Goal: Information Seeking & Learning: Learn about a topic

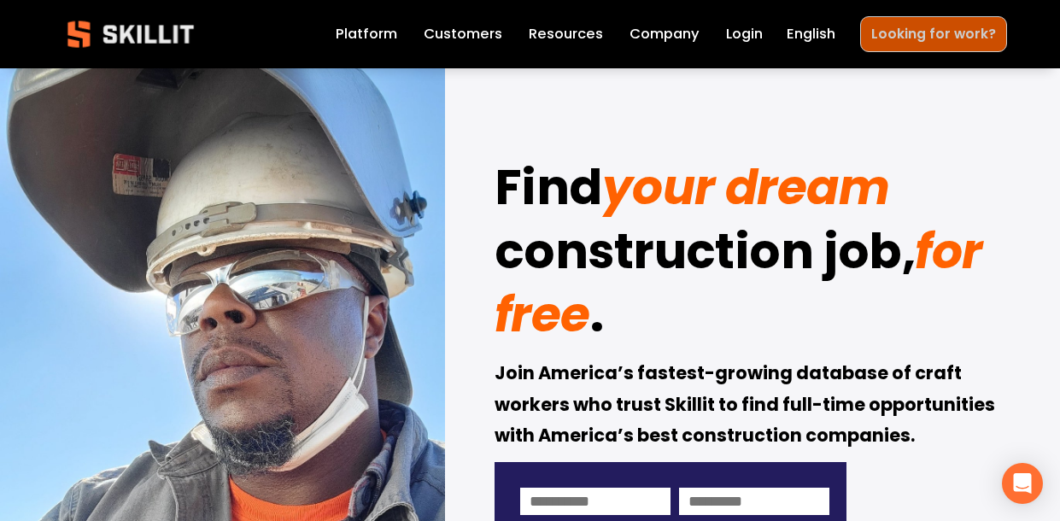
click at [966, 36] on link "Looking for work?" at bounding box center [933, 33] width 147 height 35
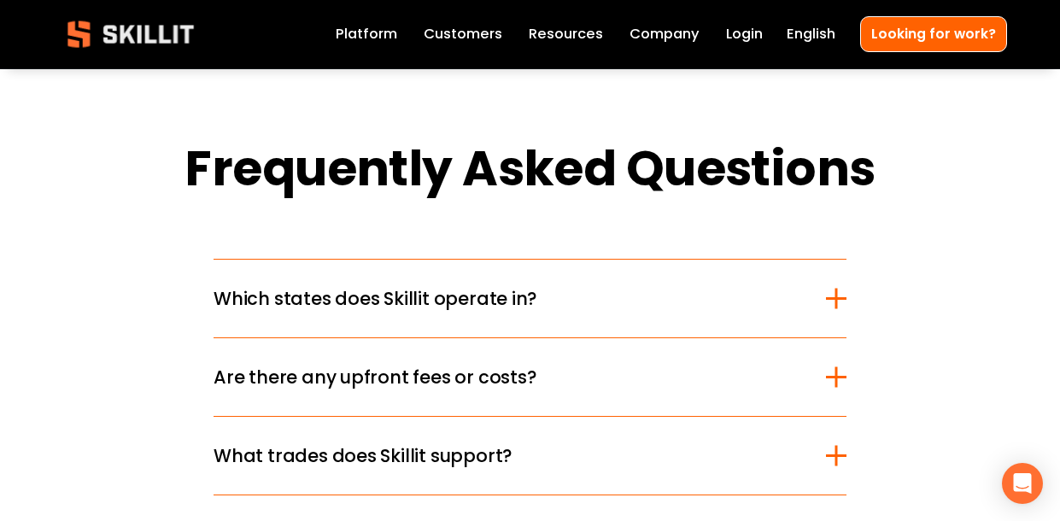
scroll to position [1993, 0]
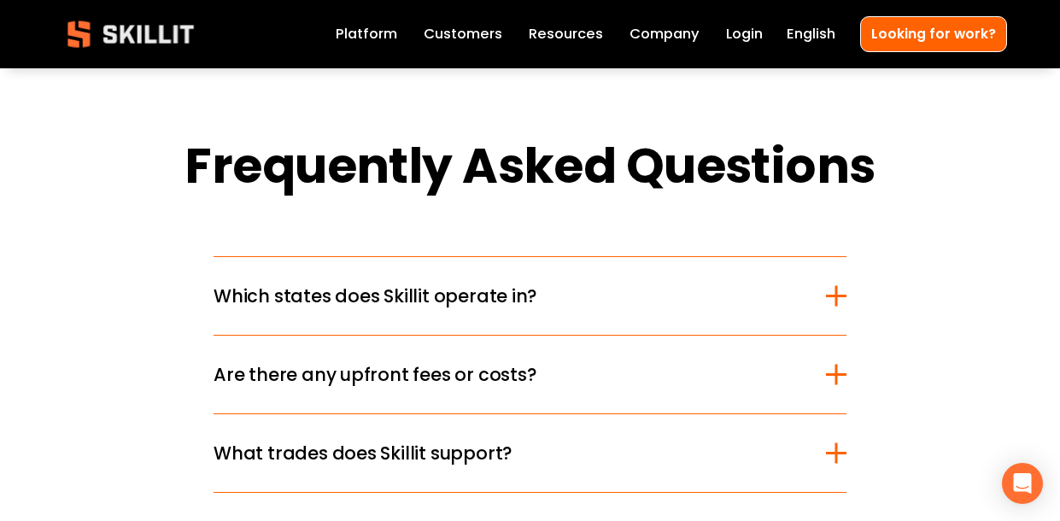
click at [835, 384] on div at bounding box center [836, 374] width 3 height 21
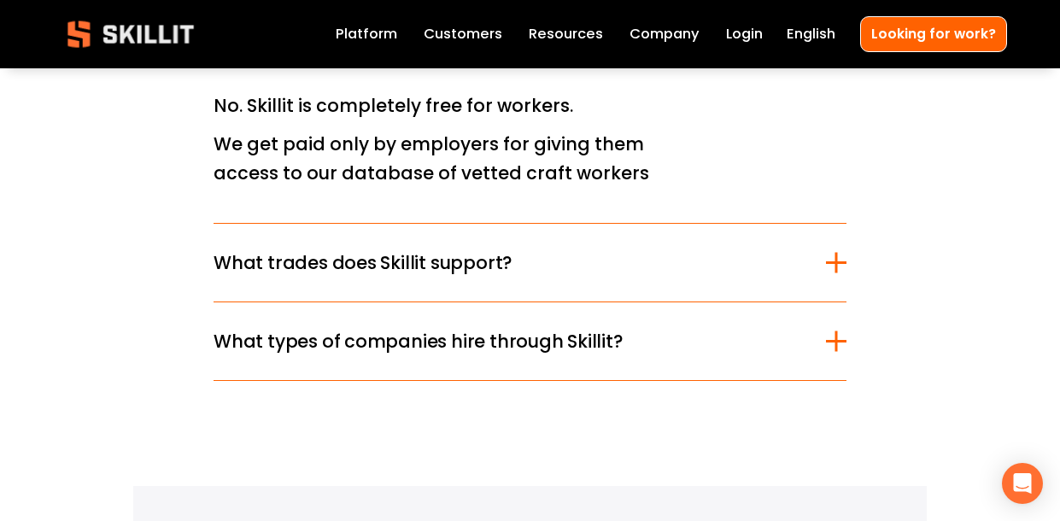
scroll to position [2330, 0]
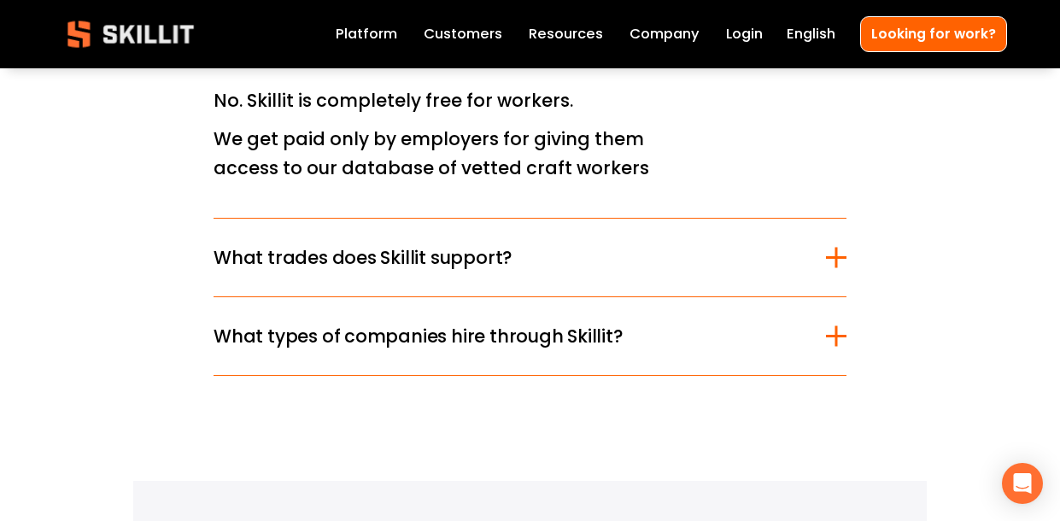
click at [839, 274] on button "What trades does Skillit support?" at bounding box center [530, 258] width 633 height 78
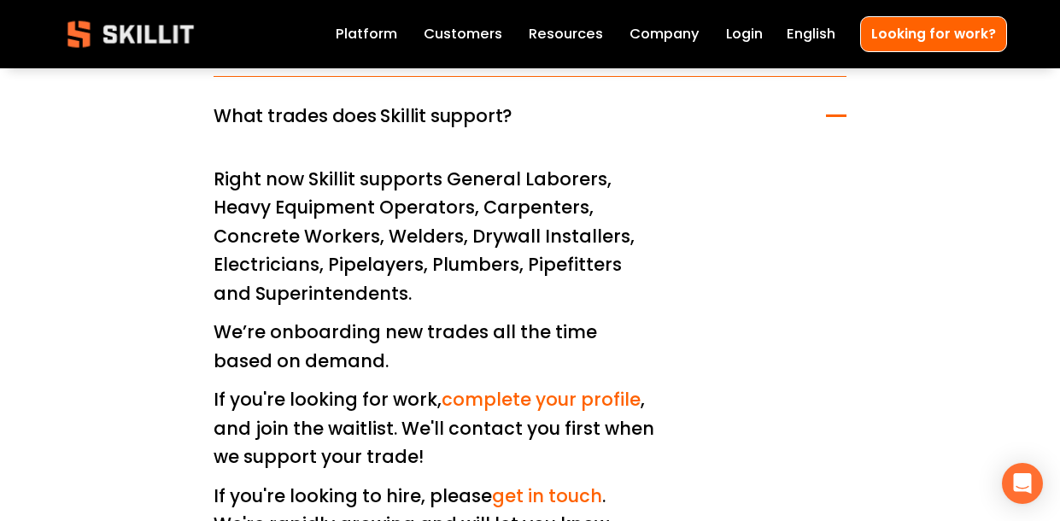
click at [68, 470] on div "Frequently Asked Questions Which states does Skillit operate in? Right now, Ski…" at bounding box center [530, 241] width 1060 height 884
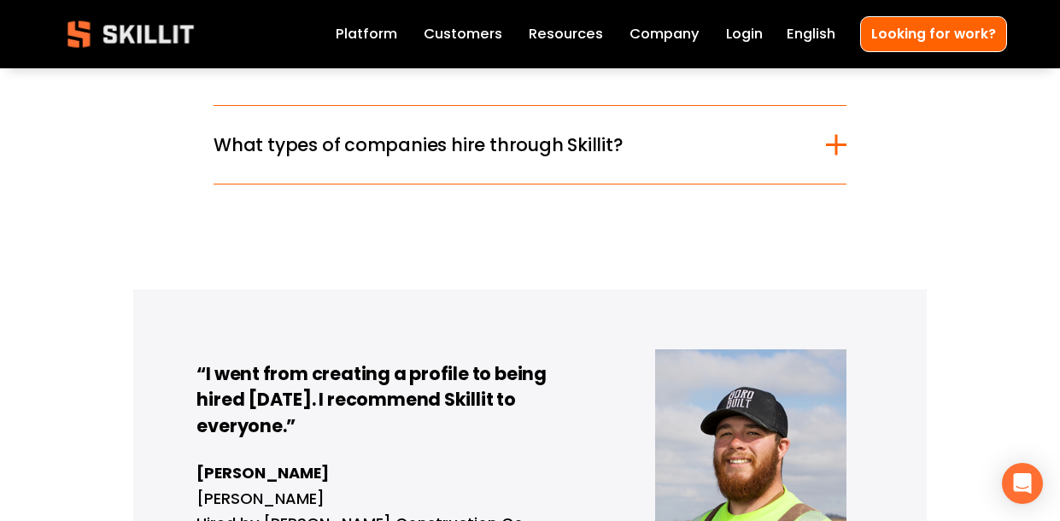
scroll to position [2829, 0]
